Goal: Task Accomplishment & Management: Use online tool/utility

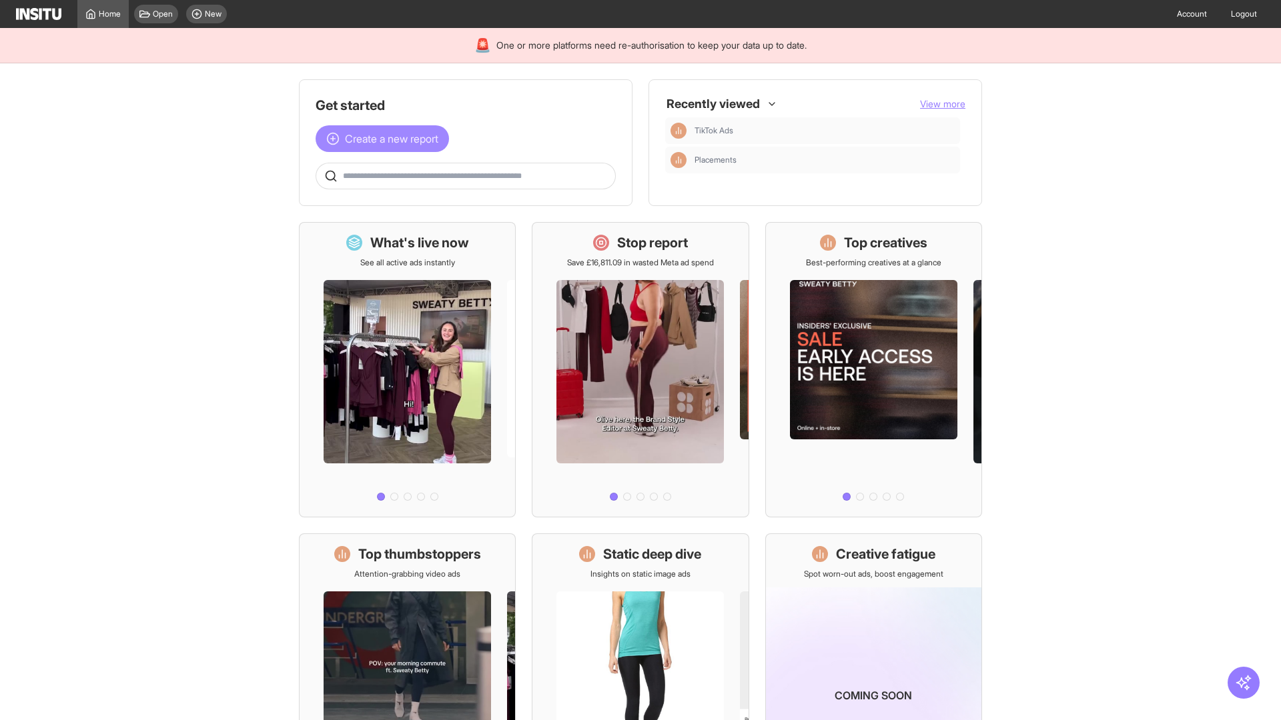
click at [386, 139] on span "Create a new report" at bounding box center [391, 139] width 93 height 16
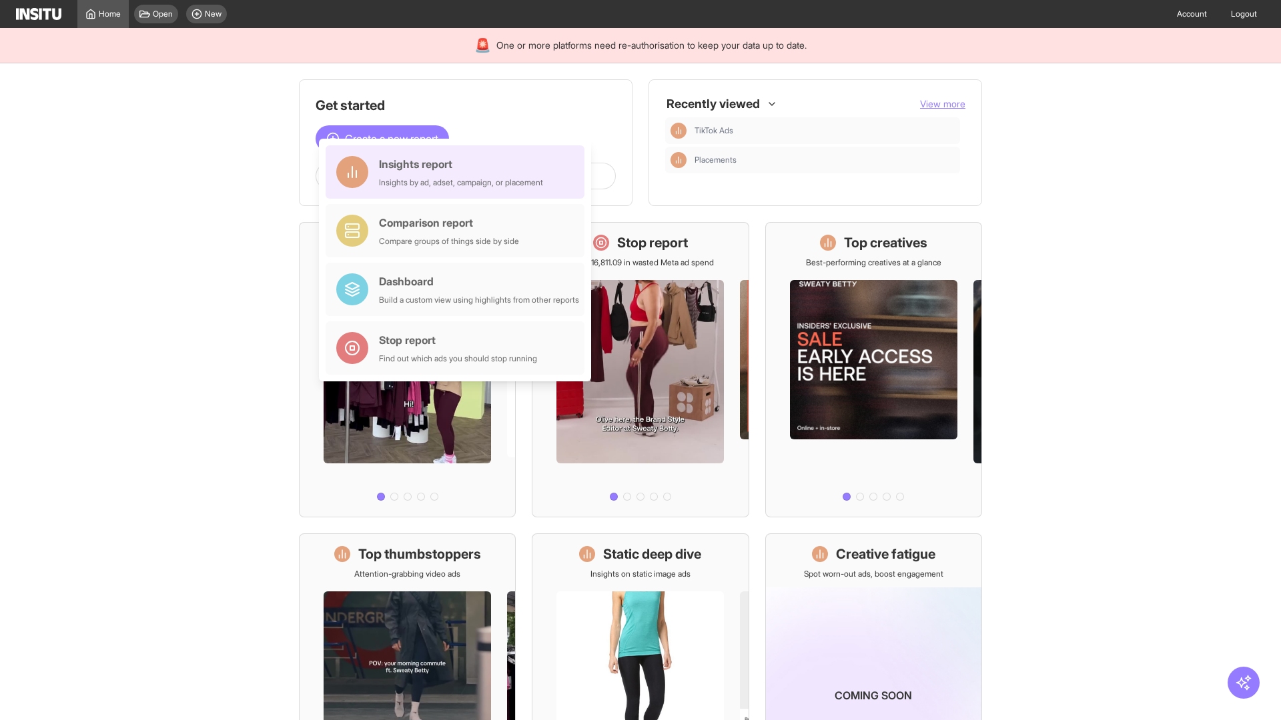
click at [458, 172] on div "Insights report Insights by ad, adset, campaign, or placement" at bounding box center [461, 172] width 164 height 32
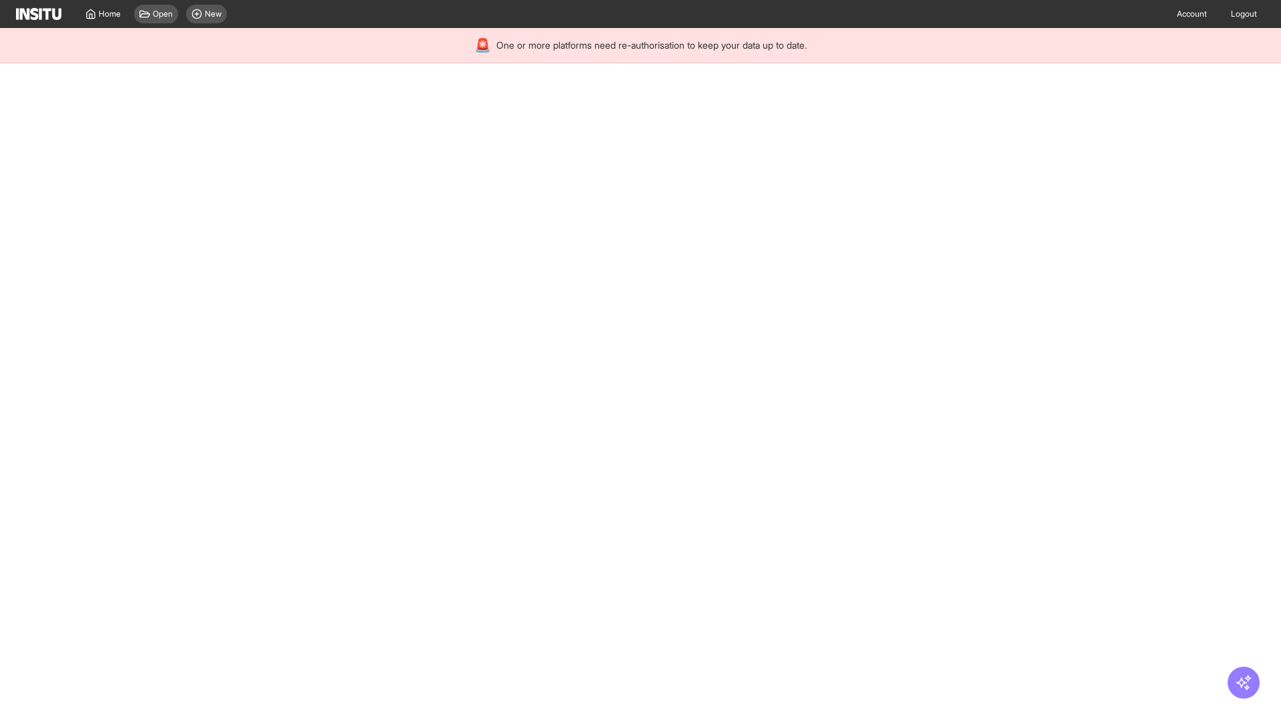
select select "**"
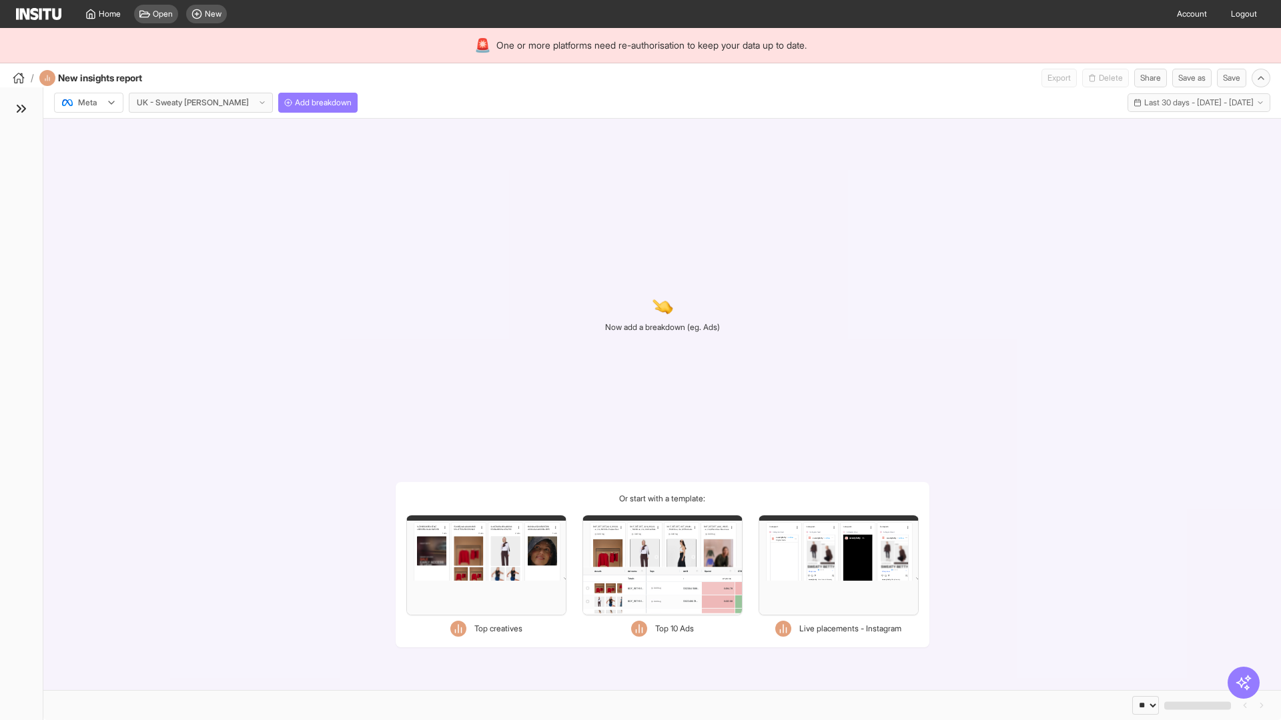
click at [89, 103] on div at bounding box center [79, 102] width 37 height 13
